Goal: Find specific page/section: Find specific page/section

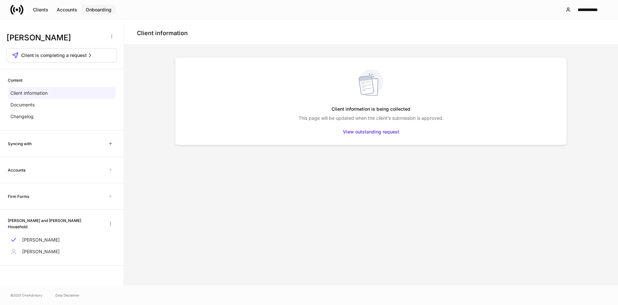
click at [90, 10] on div "Onboarding" at bounding box center [99, 10] width 26 height 7
